Goal: Check status: Check status

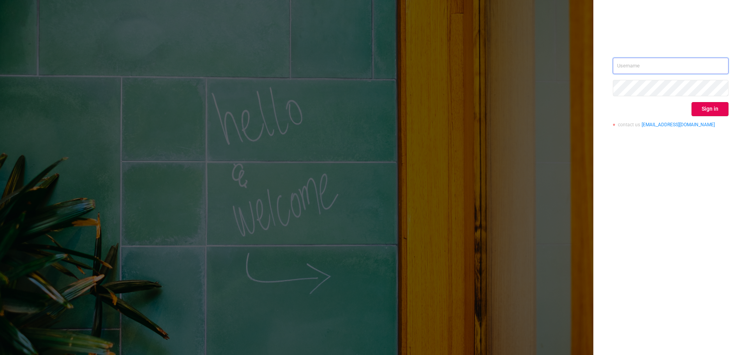
type input "[EMAIL_ADDRESS][DOMAIN_NAME]"
click at [715, 106] on button "Sign in" at bounding box center [710, 109] width 37 height 14
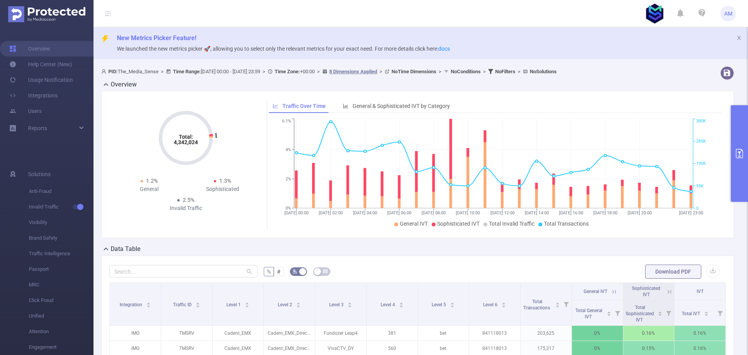
click at [740, 149] on icon "primary" at bounding box center [739, 153] width 7 height 9
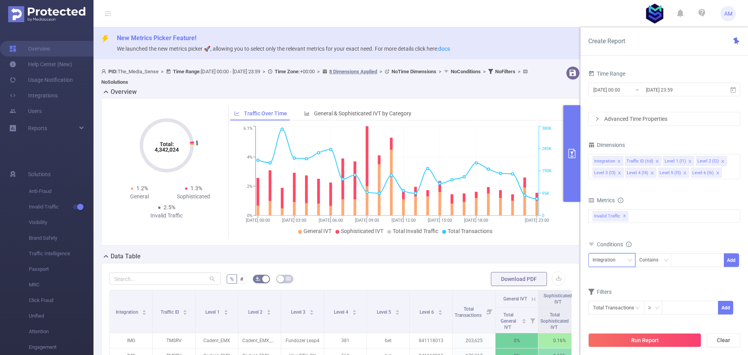
click at [614, 266] on div "Integration" at bounding box center [607, 260] width 28 height 13
click at [610, 217] on li "Level 4 (l4)" at bounding box center [611, 220] width 47 height 12
click at [659, 262] on div "Contains" at bounding box center [651, 260] width 25 height 13
click at [658, 290] on li "Is" at bounding box center [661, 288] width 52 height 12
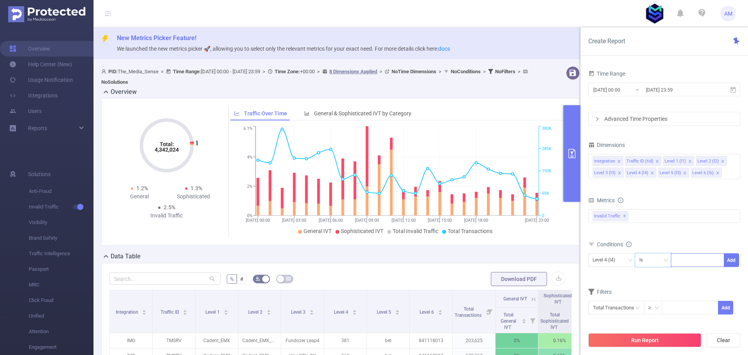
click at [682, 263] on div at bounding box center [697, 260] width 45 height 13
type input "1628"
click at [743, 254] on div "Time Range [DATE] 00:00 _ [DATE] 23:59 Advanced Time Properties Dimensions Inte…" at bounding box center [665, 214] width 168 height 308
click at [736, 256] on button "Add" at bounding box center [731, 260] width 15 height 14
click at [709, 239] on div "Conditions" at bounding box center [664, 245] width 152 height 13
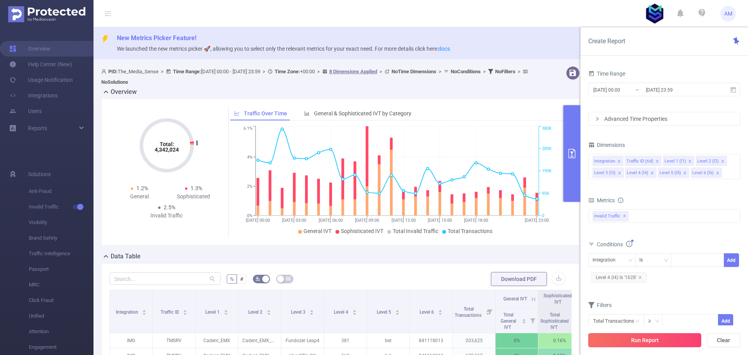
click at [648, 341] on button "Run Report" at bounding box center [644, 340] width 113 height 14
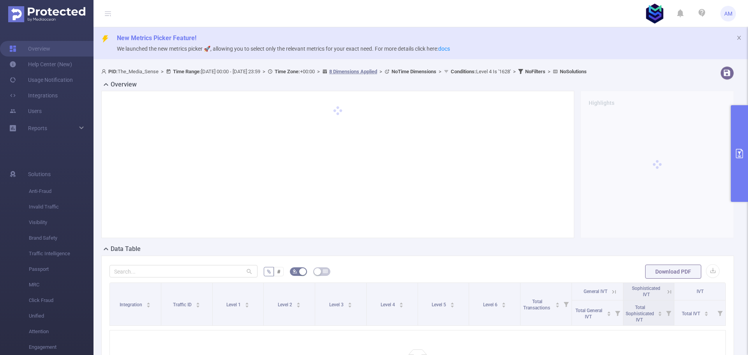
click at [741, 145] on button "primary" at bounding box center [739, 153] width 17 height 97
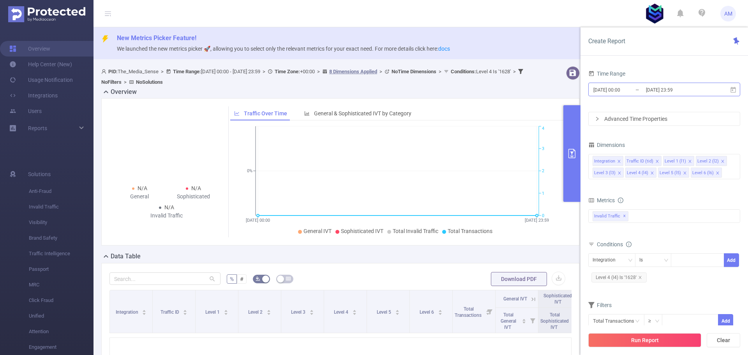
click at [636, 94] on input "[DATE] 00:00" at bounding box center [624, 90] width 63 height 11
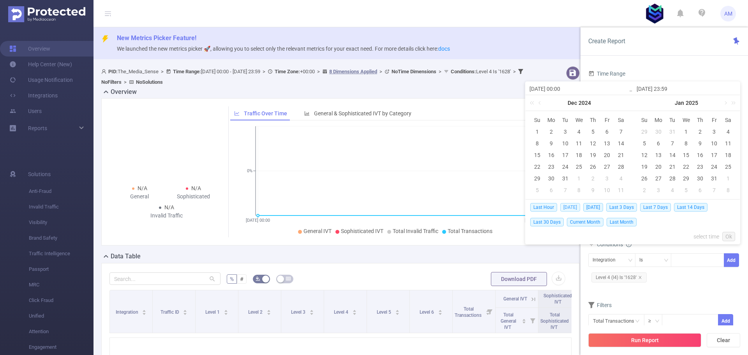
click at [563, 204] on span "[DATE]" at bounding box center [570, 207] width 20 height 9
type input "[DATE] 00:00"
type input "[DATE] 23:59"
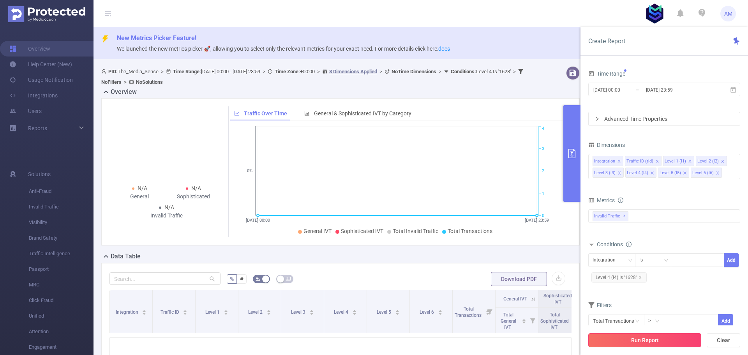
click at [651, 343] on button "Run Report" at bounding box center [644, 340] width 113 height 14
